Goal: Information Seeking & Learning: Find specific fact

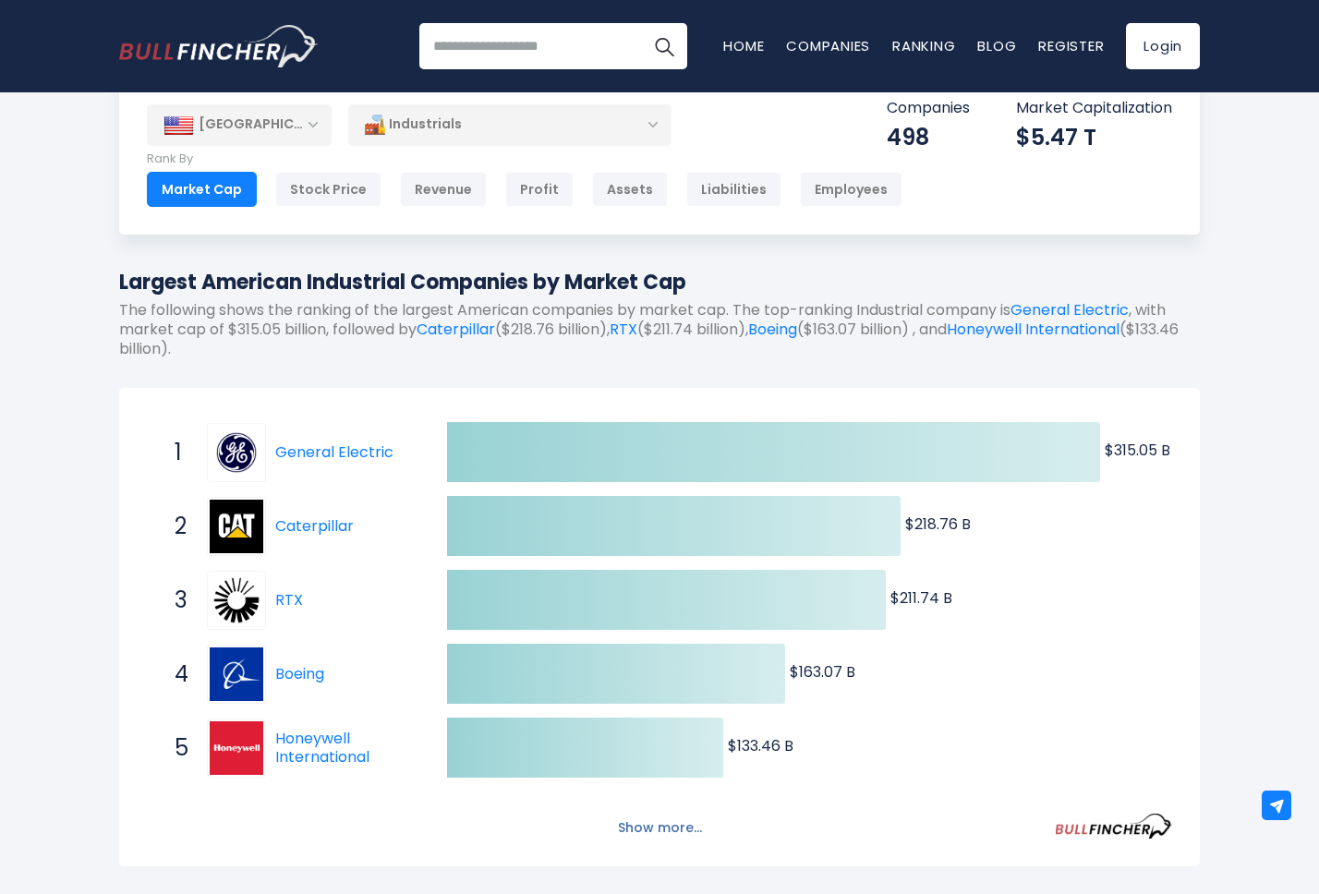
scroll to position [79, 0]
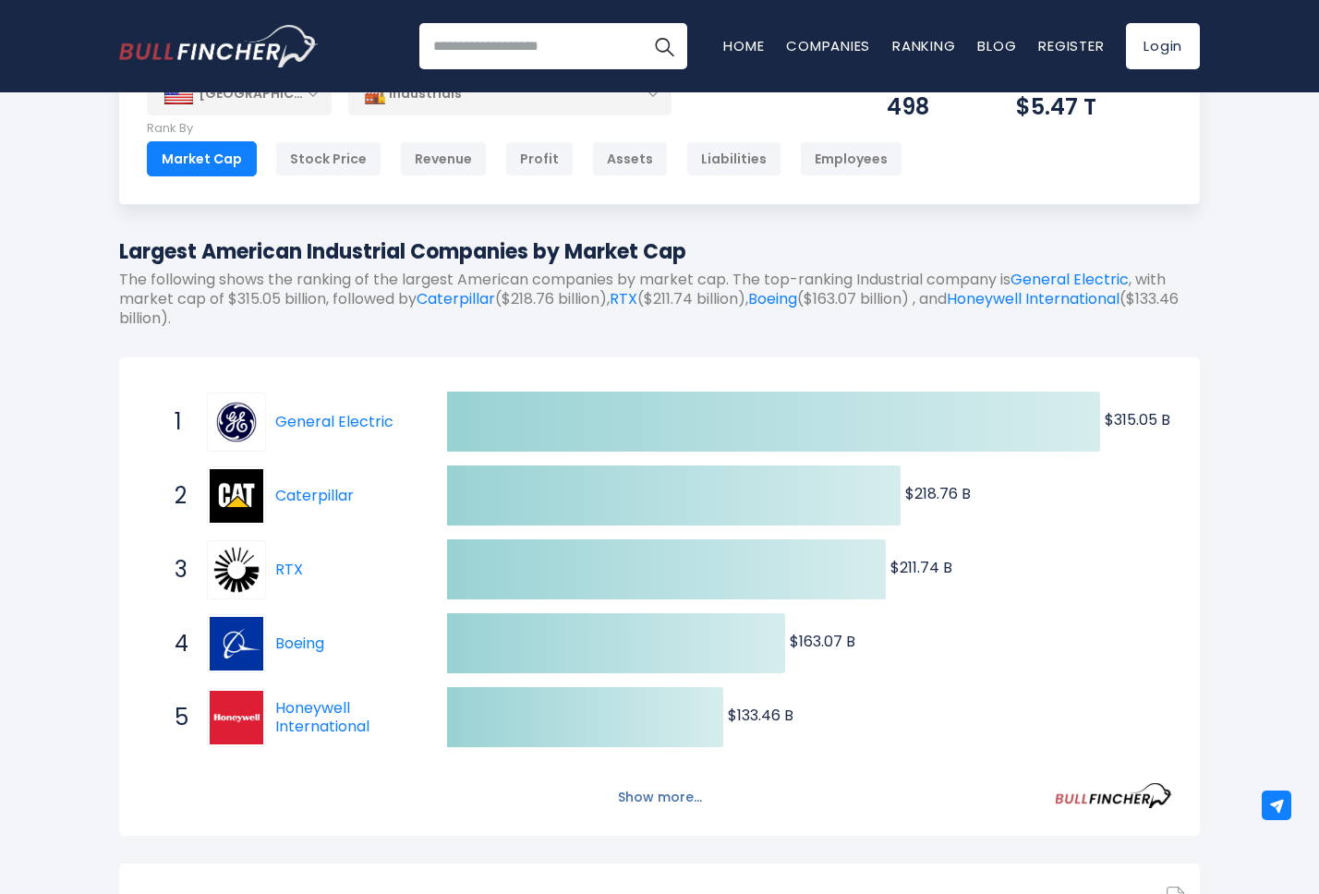
click at [638, 803] on button "Show more..." at bounding box center [660, 797] width 106 height 30
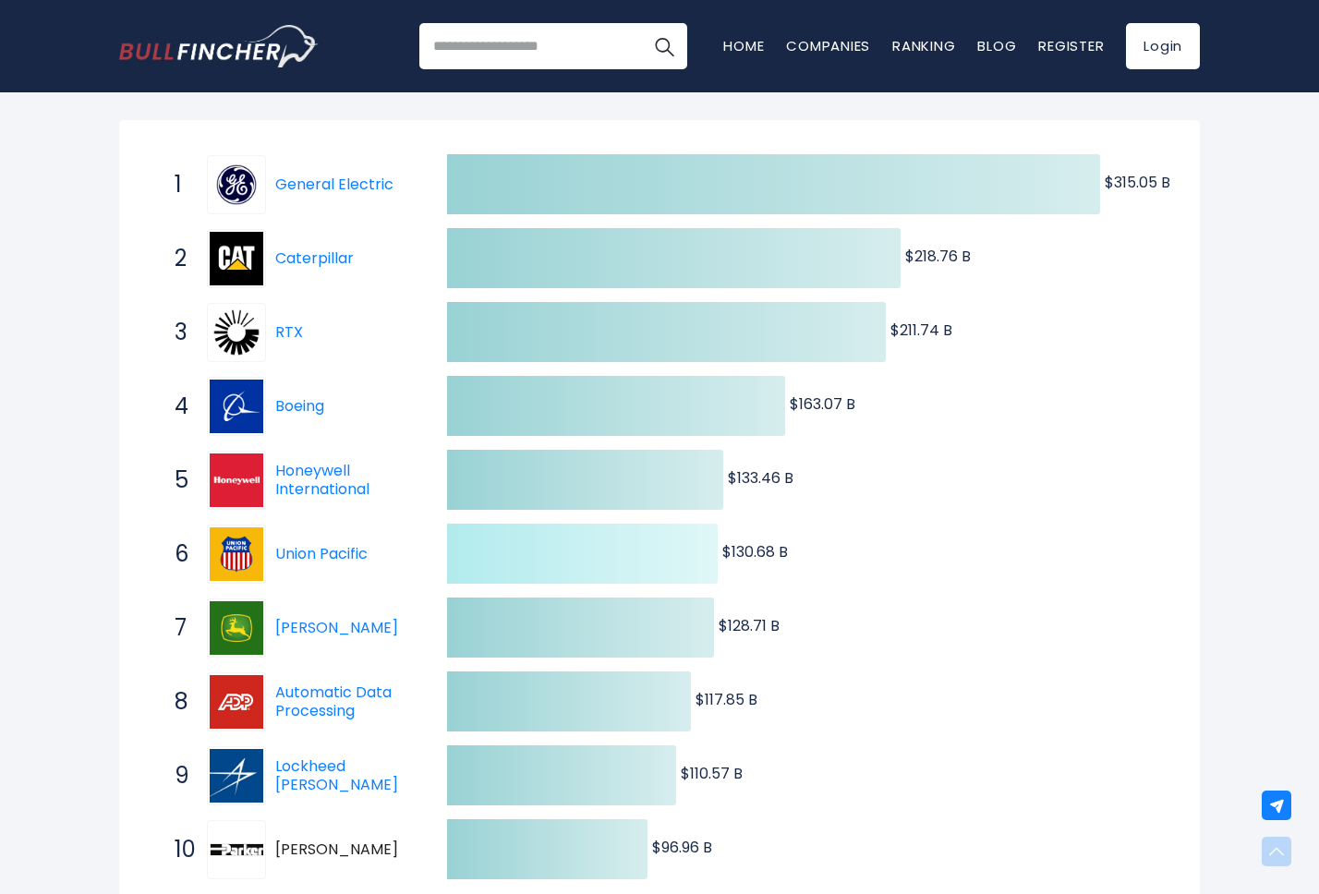
scroll to position [329, 0]
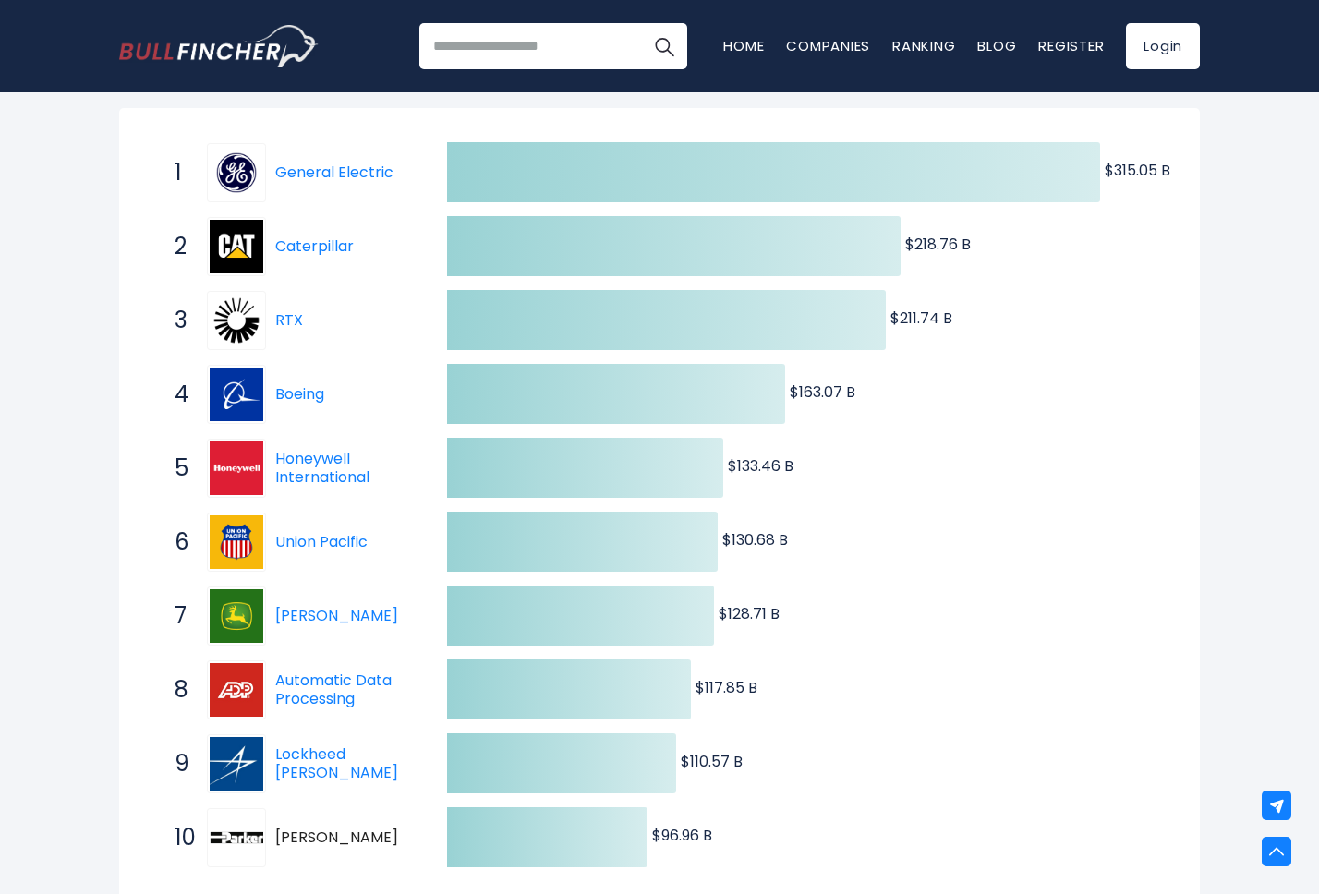
drag, startPoint x: 399, startPoint y: 713, endPoint x: 268, endPoint y: 688, distance: 133.5
click at [268, 688] on div "8 Automatic Data Processing ADP" at bounding box center [289, 689] width 249 height 59
drag, startPoint x: 273, startPoint y: 680, endPoint x: 365, endPoint y: 703, distance: 94.3
click at [365, 703] on div "8 Automatic Data Processing ADP" at bounding box center [289, 689] width 249 height 59
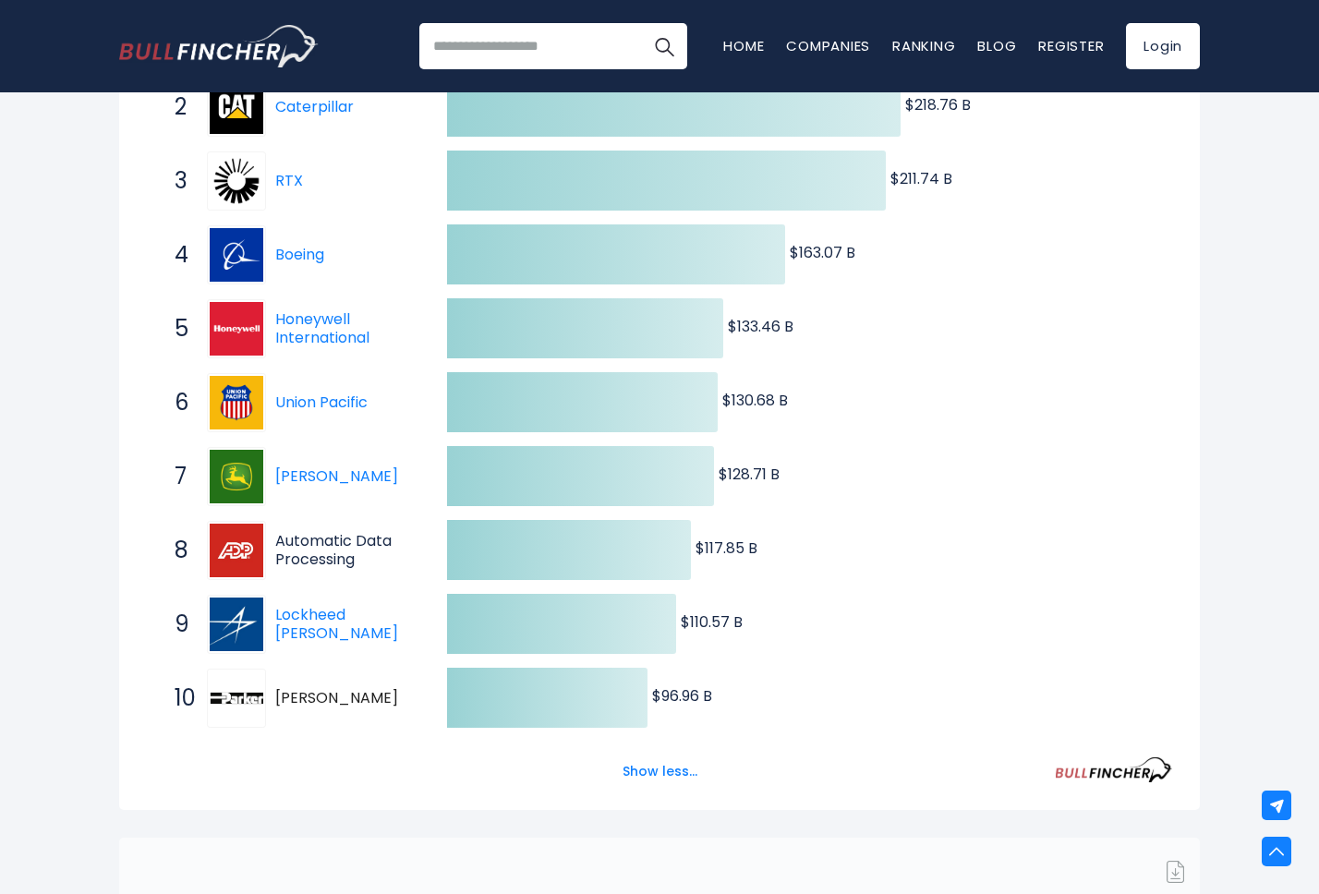
scroll to position [575, 0]
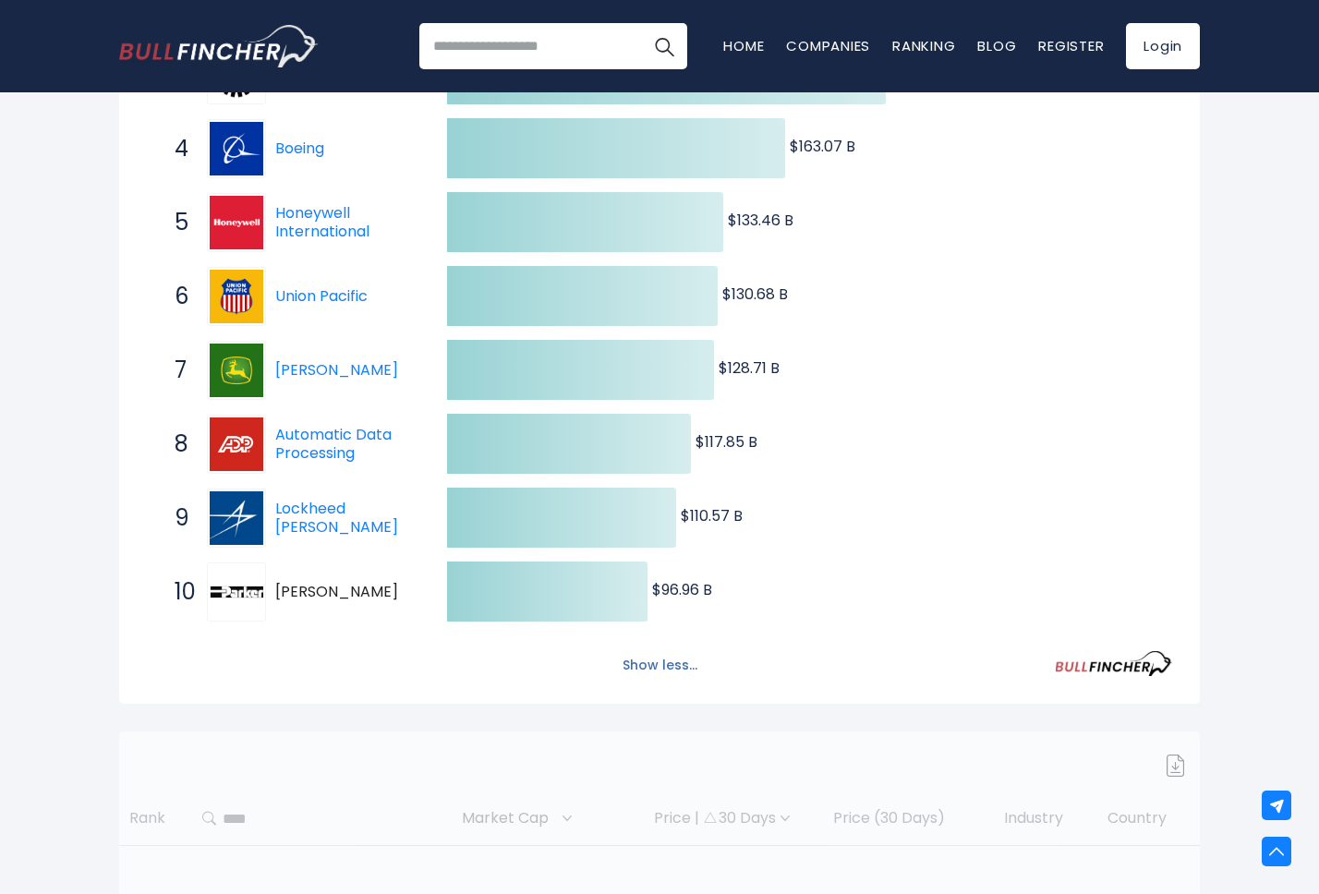
click at [679, 677] on button "Show less..." at bounding box center [659, 665] width 97 height 30
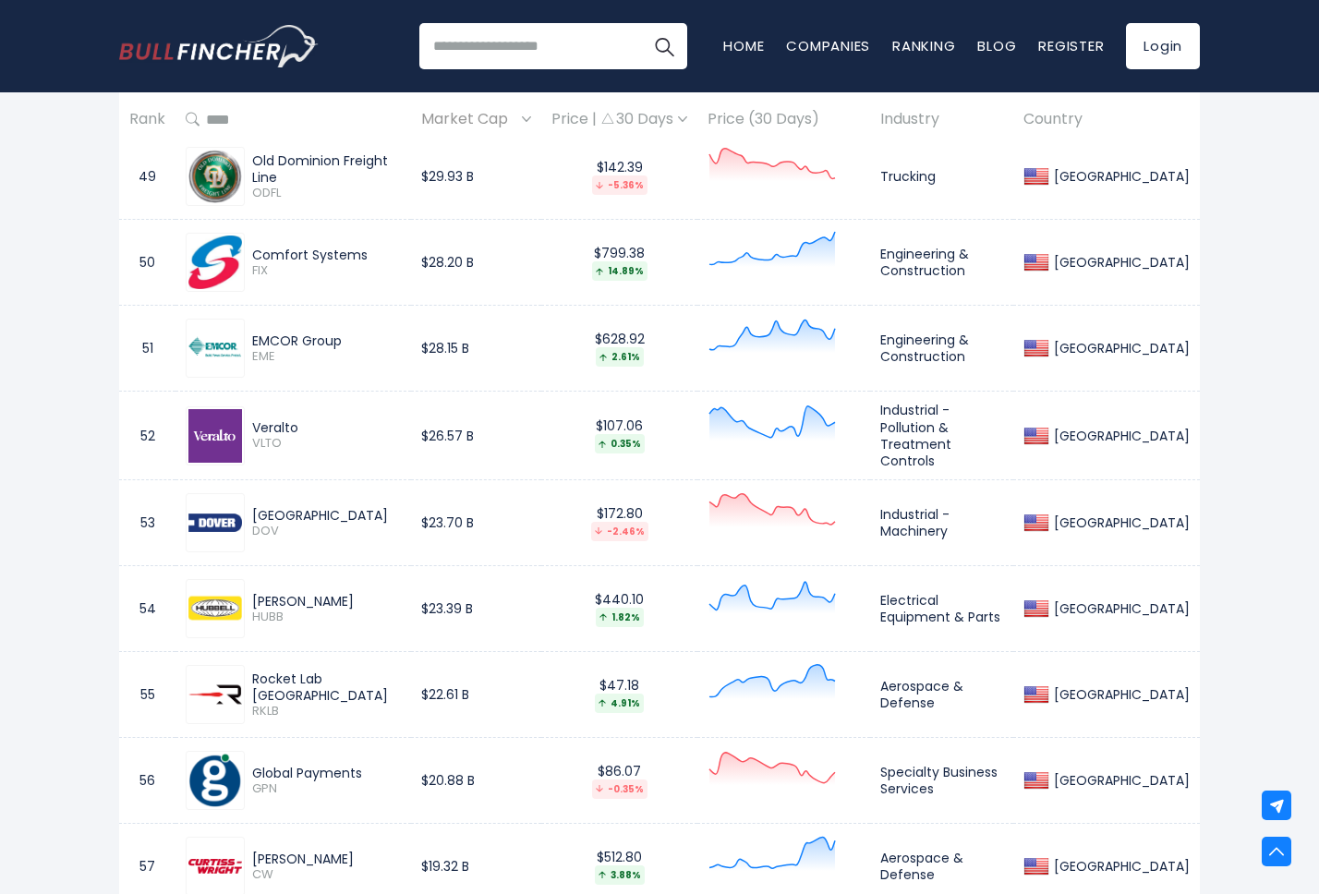
scroll to position [5069, 0]
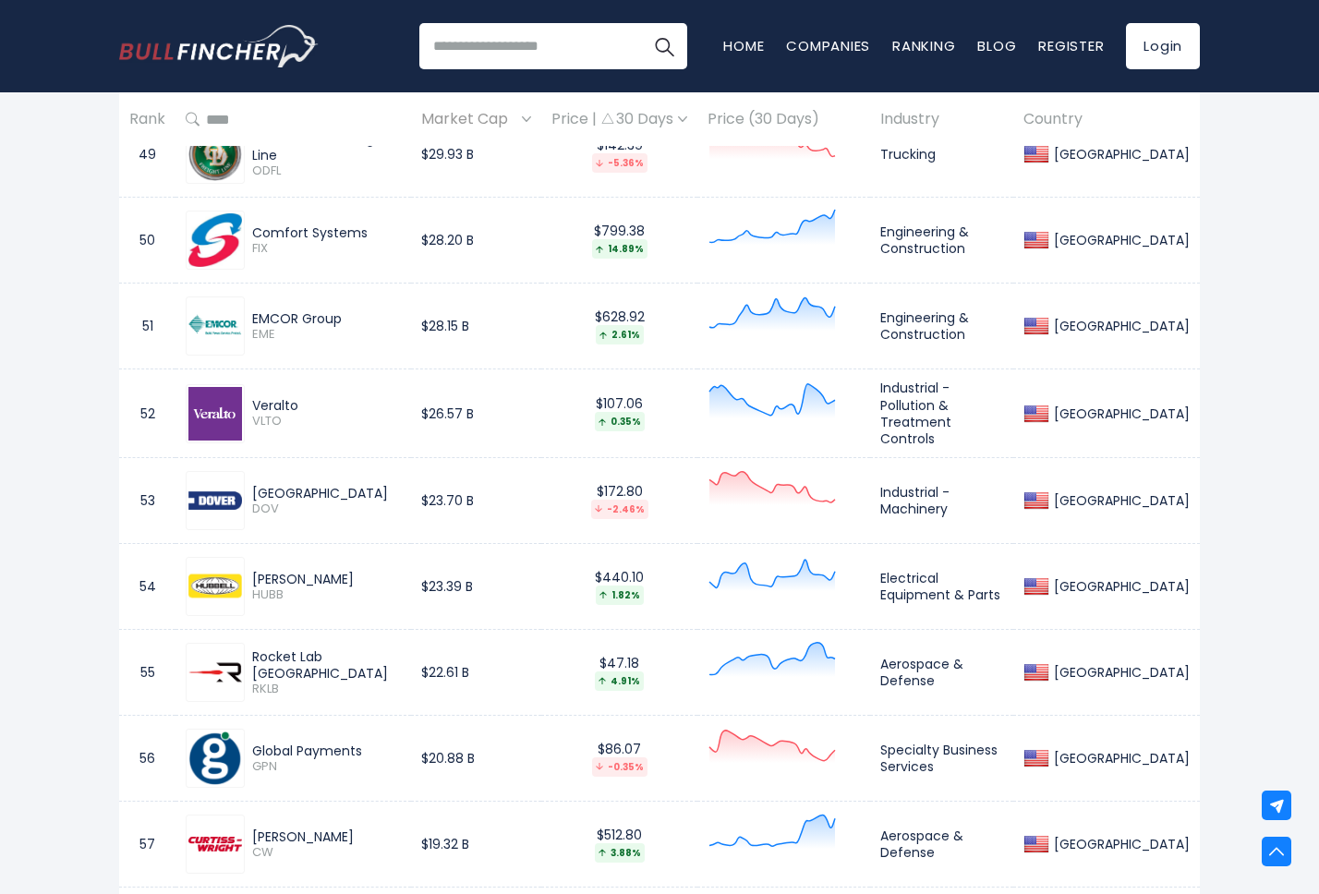
drag, startPoint x: 325, startPoint y: 594, endPoint x: 253, endPoint y: 591, distance: 72.1
click at [253, 587] on div "[PERSON_NAME]" at bounding box center [326, 579] width 149 height 17
copy div "[PERSON_NAME]"
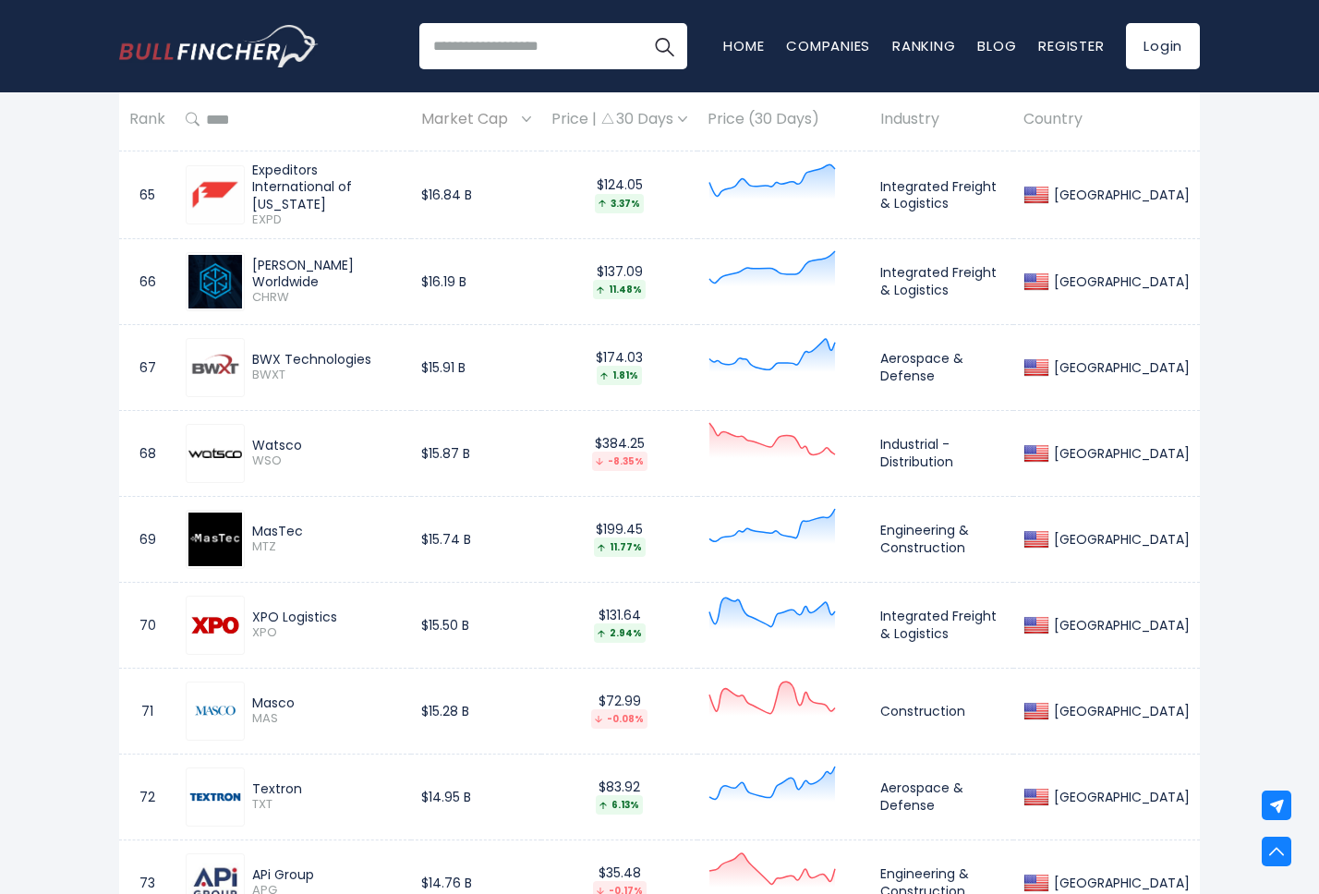
scroll to position [6486, 0]
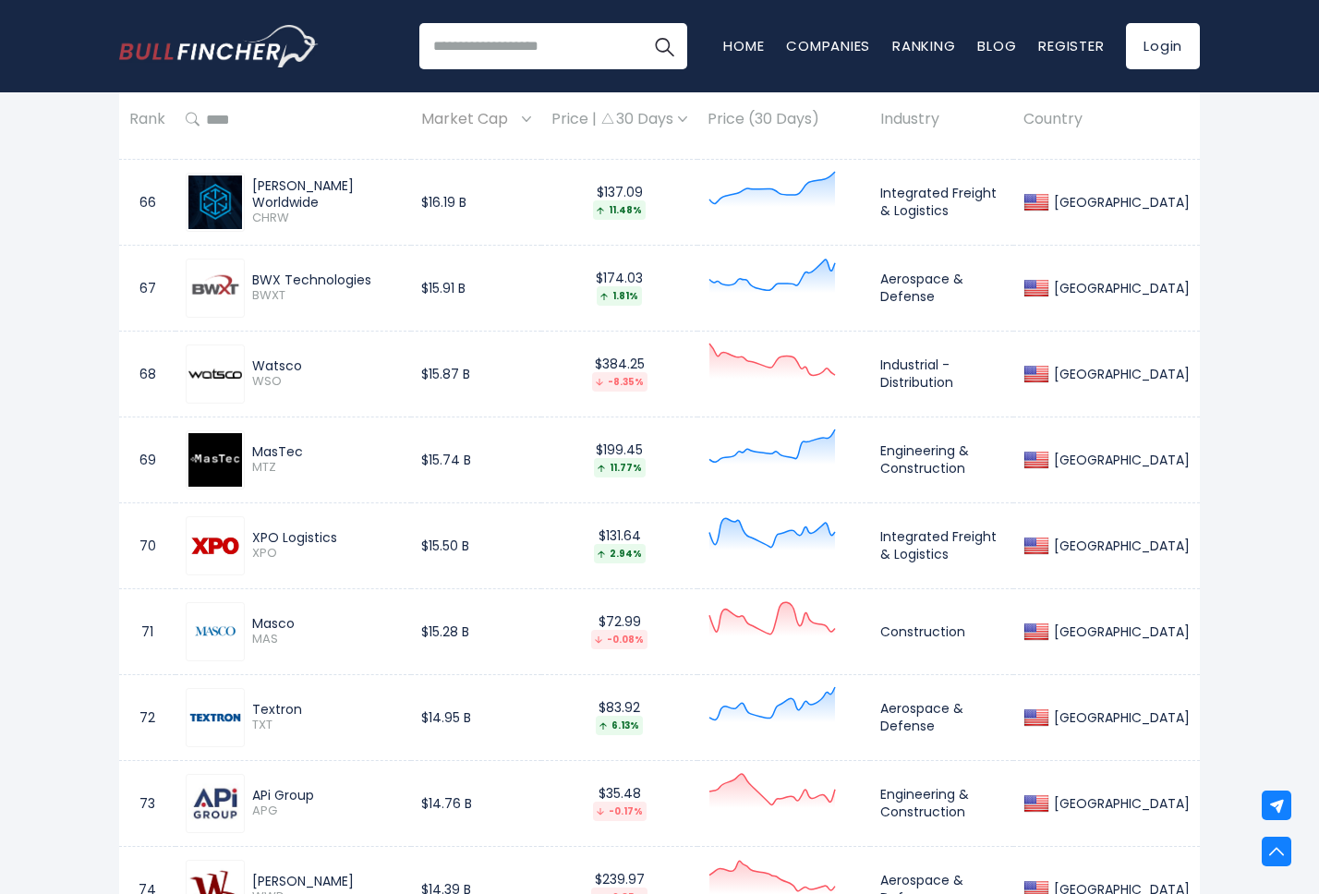
drag, startPoint x: 357, startPoint y: 553, endPoint x: 247, endPoint y: 552, distance: 110.8
click at [247, 552] on div "XPO Logistics XPO" at bounding box center [323, 545] width 156 height 32
copy div "XPO Logistics"
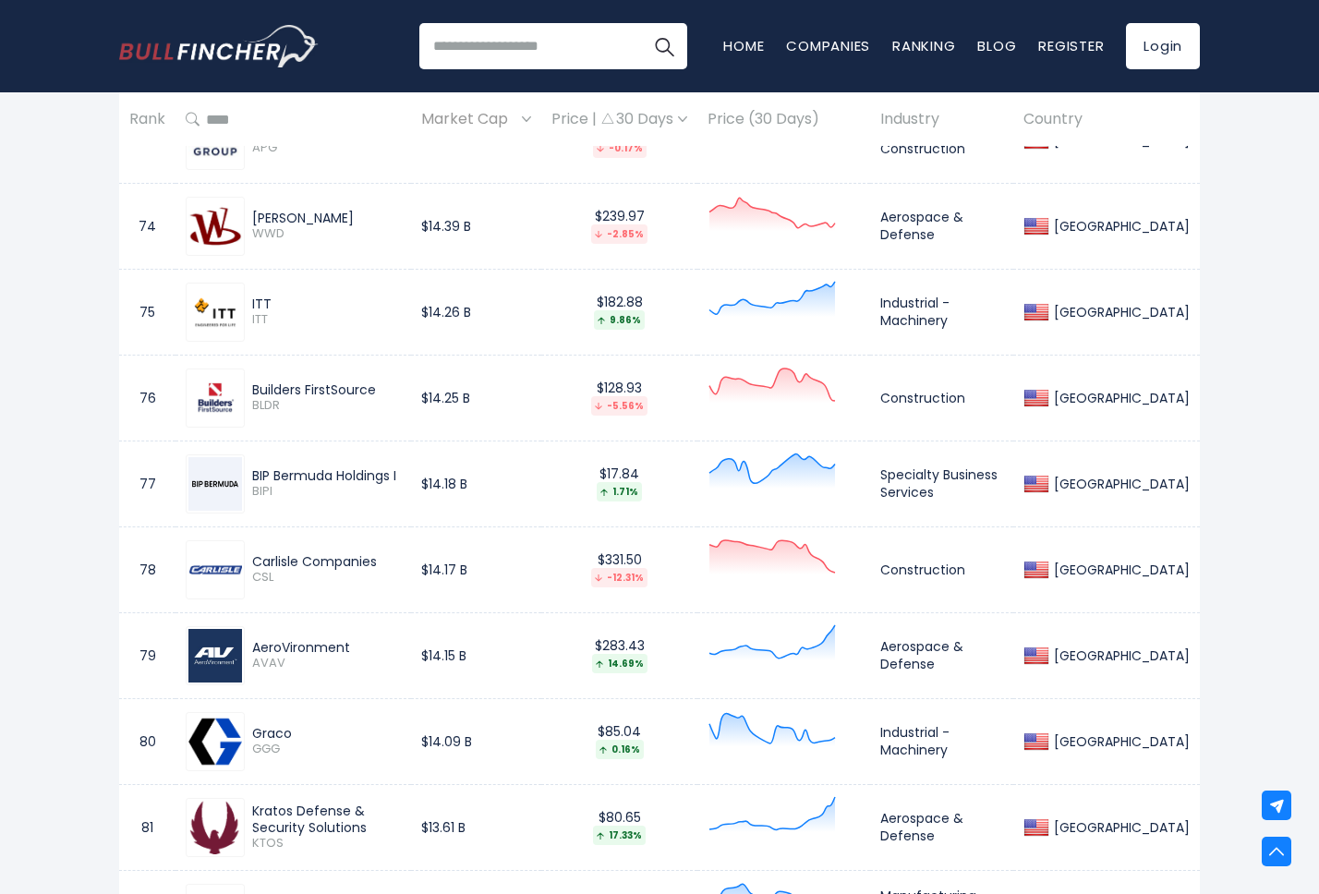
scroll to position [7152, 0]
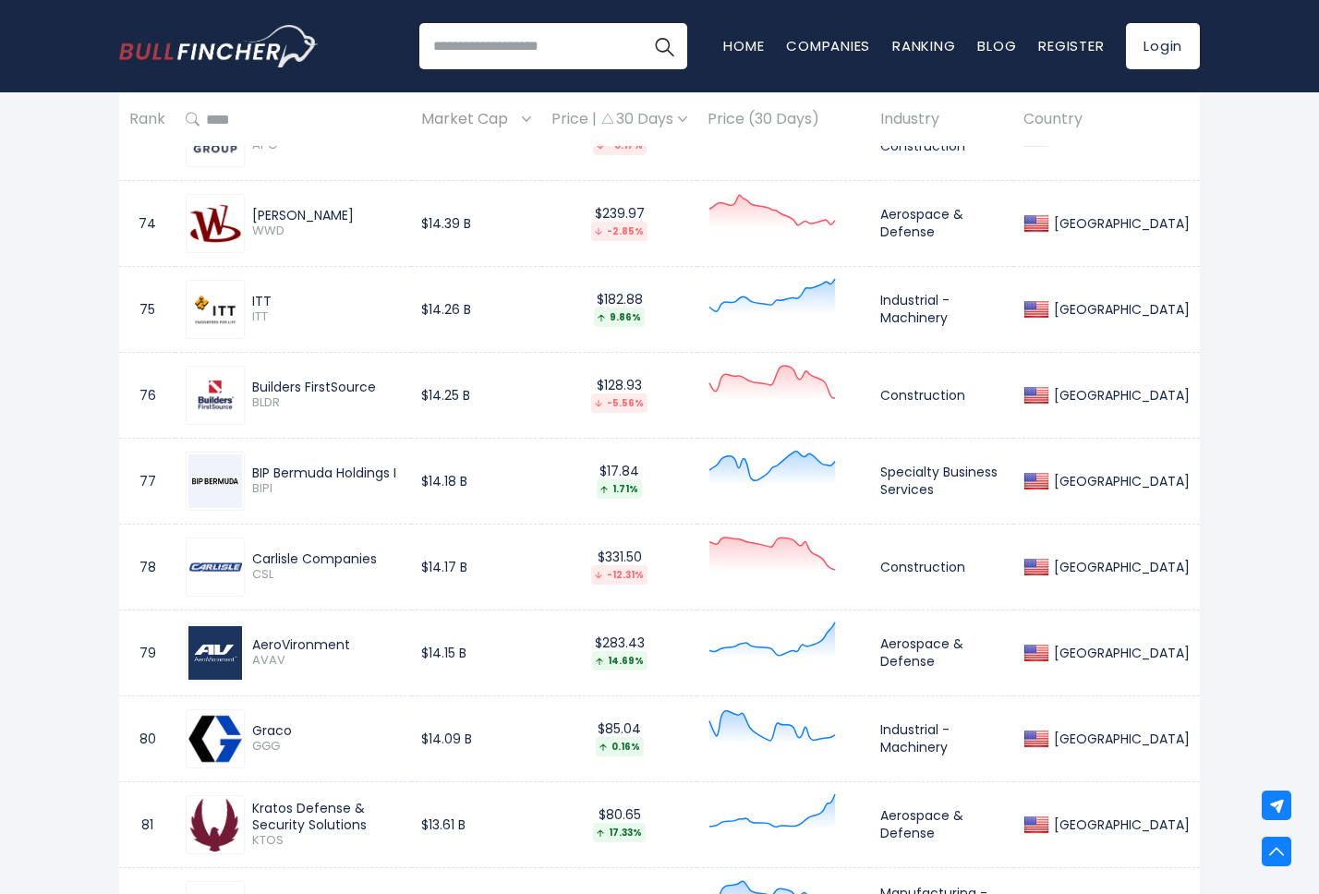
drag, startPoint x: 363, startPoint y: 655, endPoint x: 253, endPoint y: 658, distance: 109.9
click at [253, 653] on div "AeroVironment" at bounding box center [326, 644] width 149 height 17
copy div "AeroVironment"
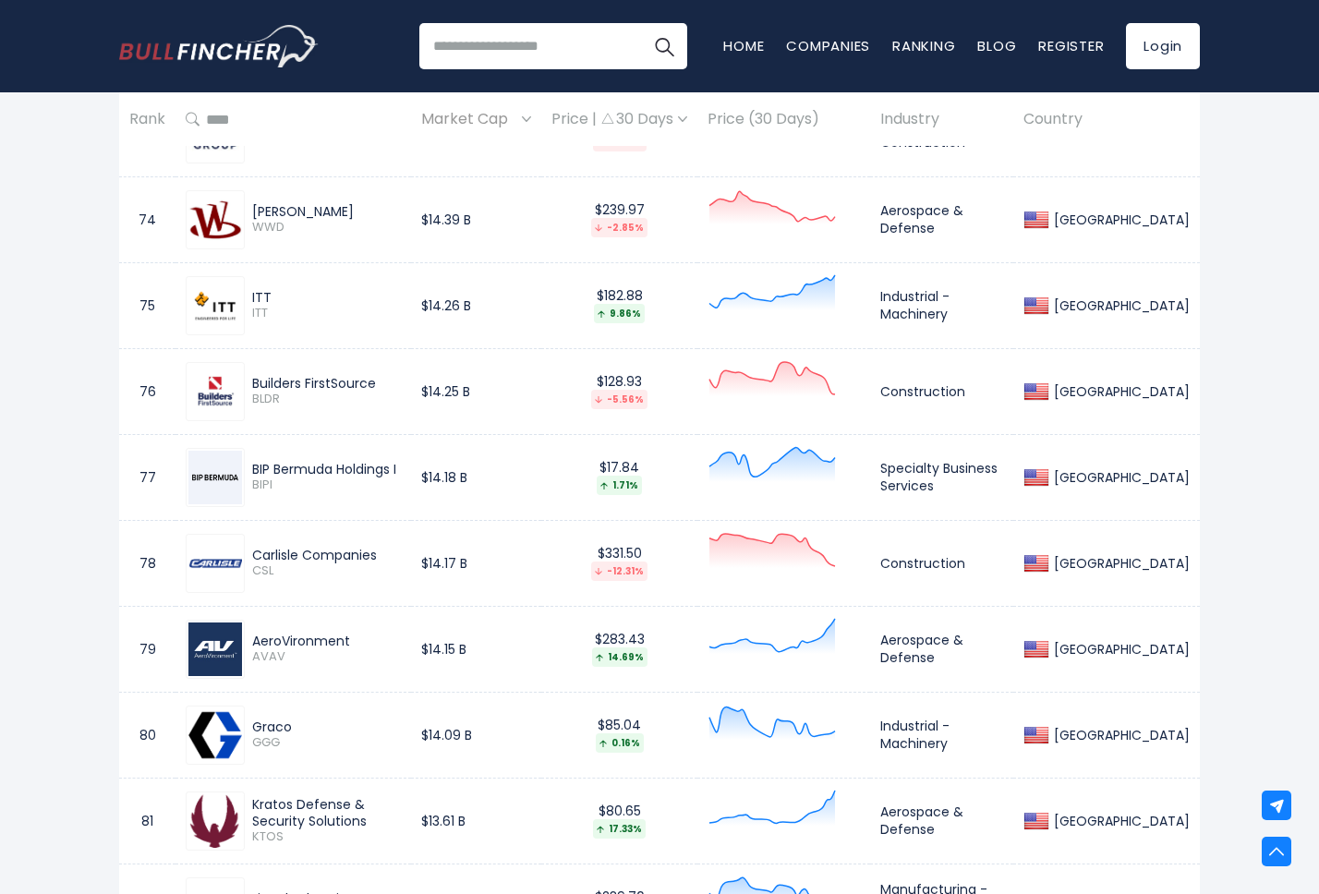
drag, startPoint x: 300, startPoint y: 736, endPoint x: 222, endPoint y: 738, distance: 78.5
click at [222, 738] on div "Graco GGG" at bounding box center [293, 735] width 215 height 59
copy div "Graco"
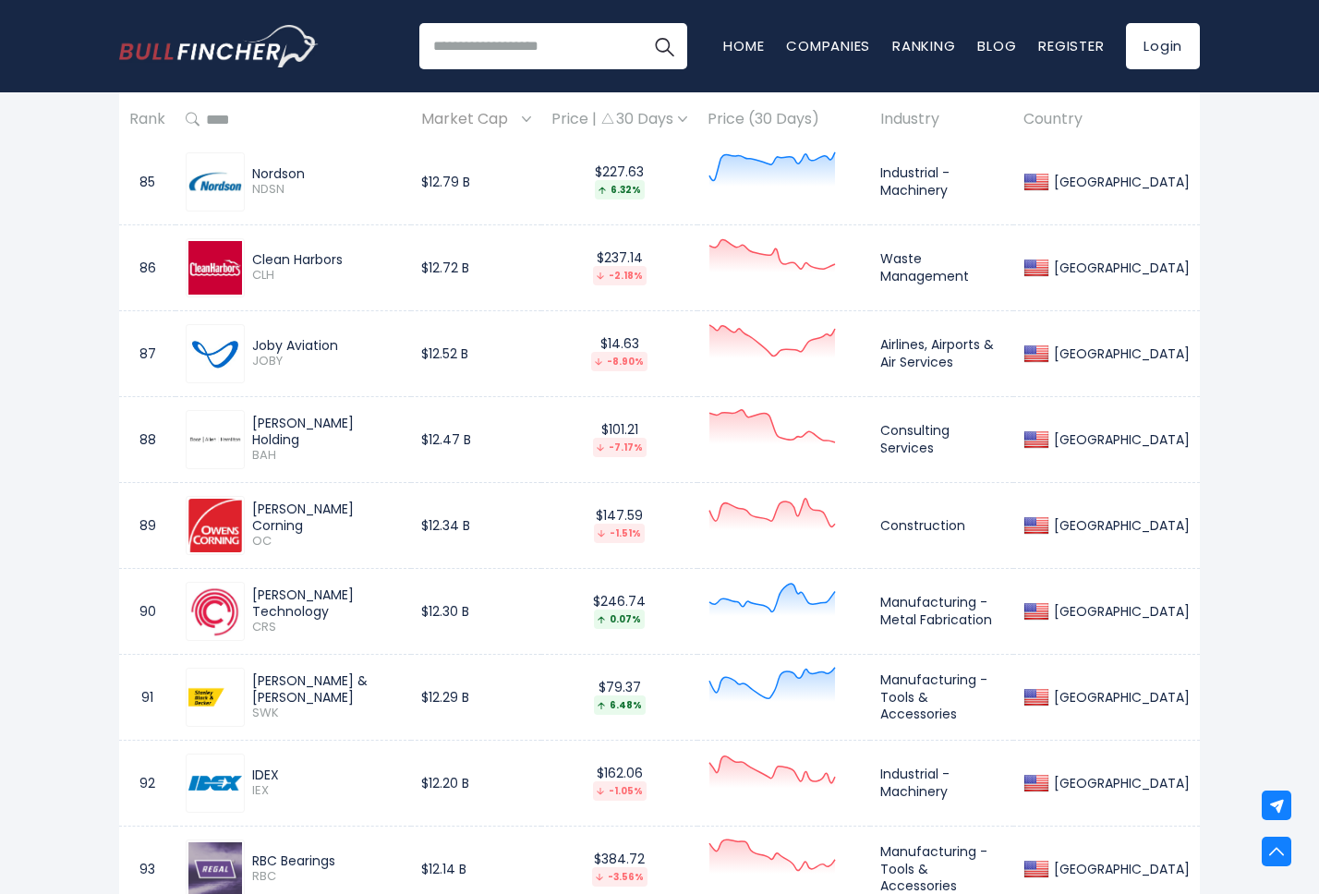
scroll to position [8368, 0]
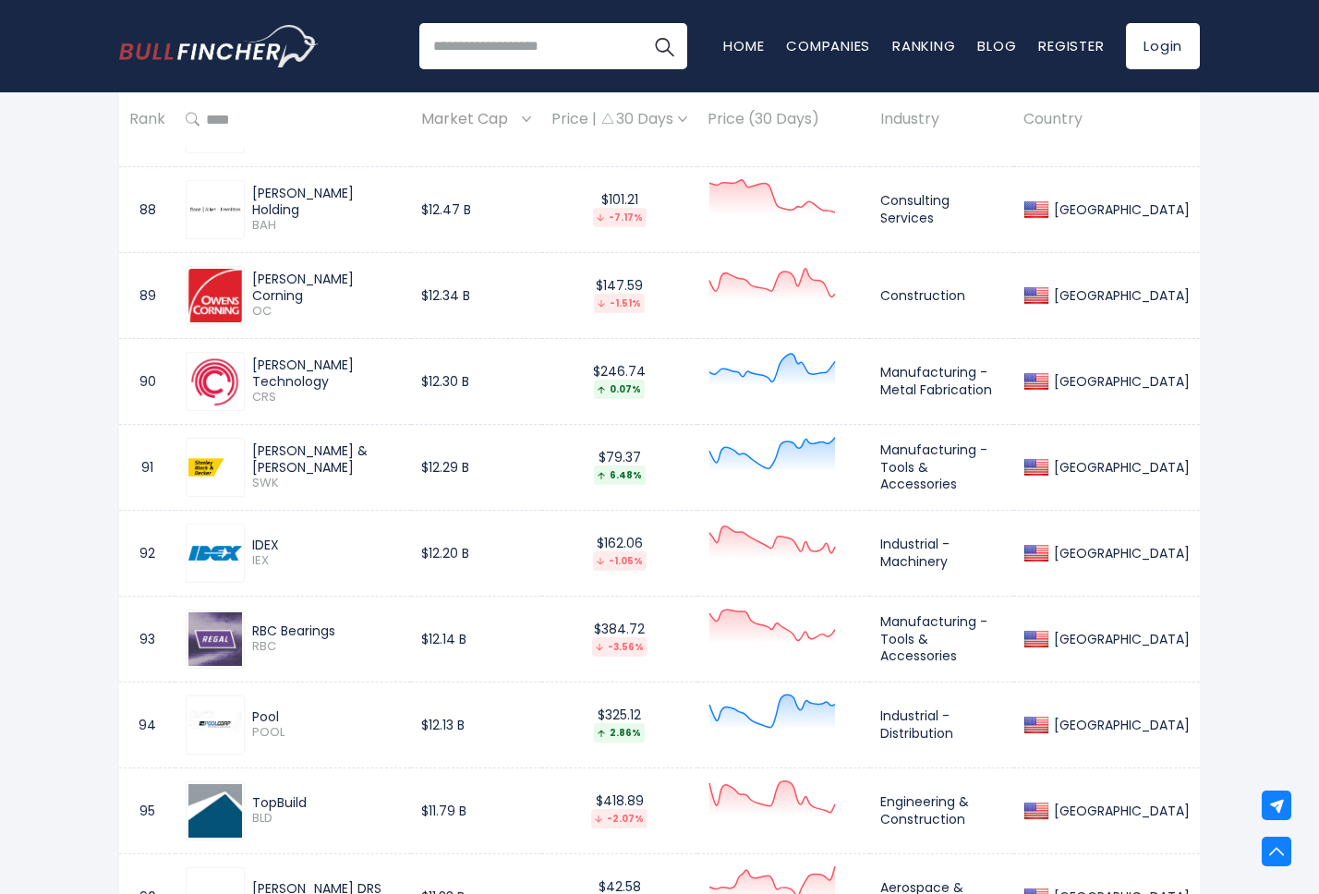
drag, startPoint x: 293, startPoint y: 732, endPoint x: 246, endPoint y: 732, distance: 47.1
click at [246, 732] on div "Pool POOL" at bounding box center [323, 724] width 156 height 32
copy div "Pool"
click at [220, 726] on img at bounding box center [215, 724] width 54 height 28
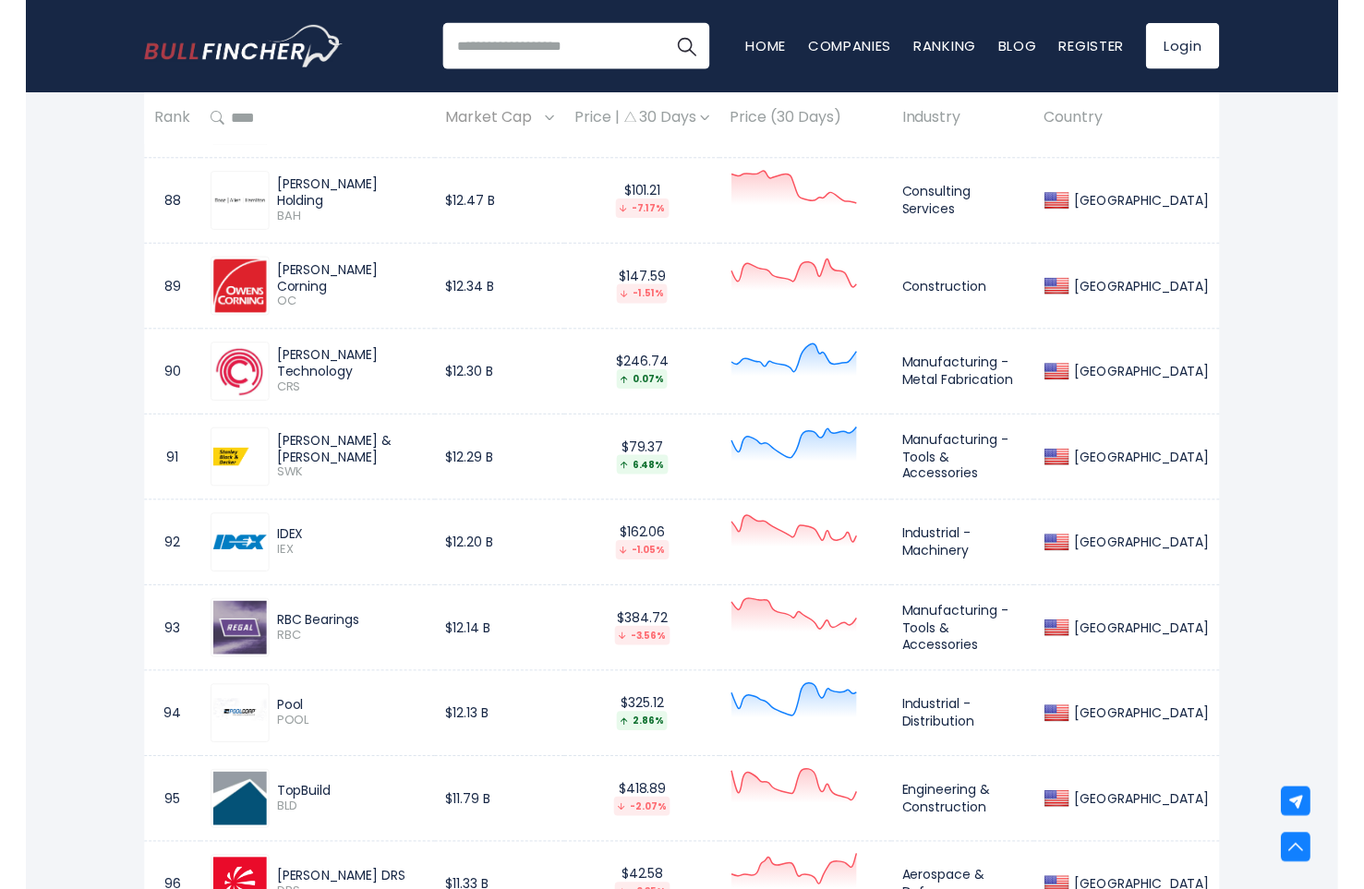
scroll to position [8396, 0]
